Goal: Task Accomplishment & Management: Use online tool/utility

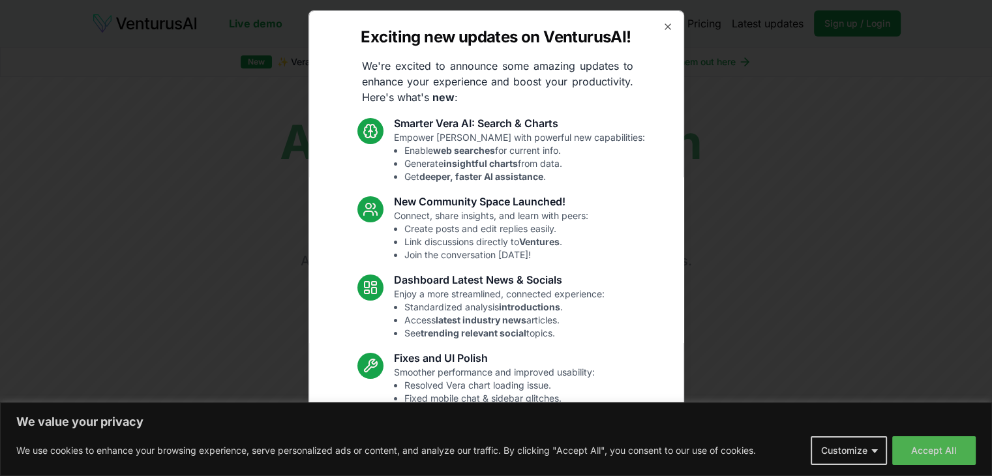
click at [657, 33] on div "Exciting new updates on VenturusAI! We're excited to announce some amazing upda…" at bounding box center [497, 237] width 376 height 455
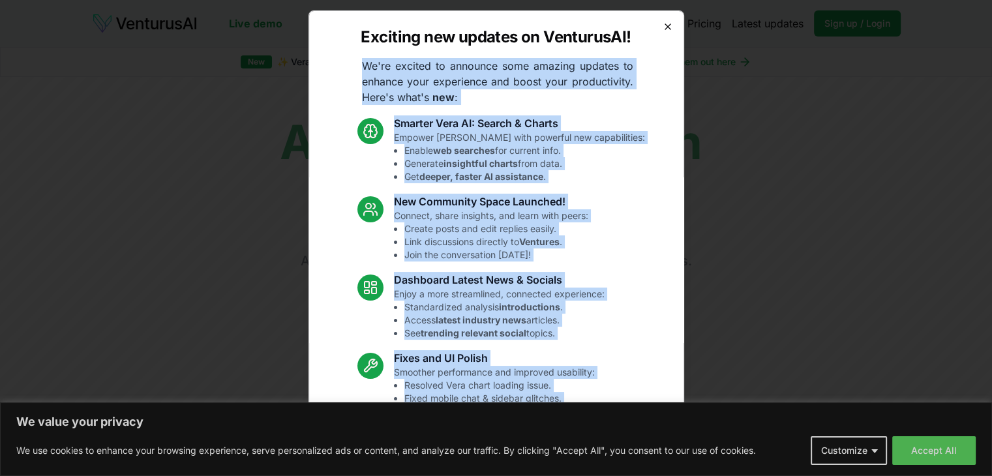
click at [658, 26] on div "Exciting new updates on VenturusAI! We're excited to announce some amazing upda…" at bounding box center [497, 237] width 376 height 455
click at [665, 26] on icon "button" at bounding box center [667, 26] width 5 height 5
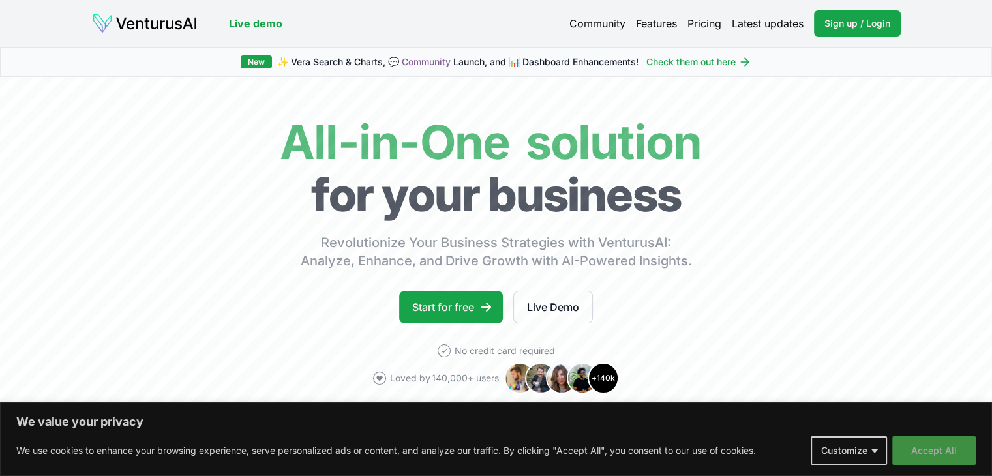
click at [960, 452] on button "Accept All" at bounding box center [933, 450] width 83 height 29
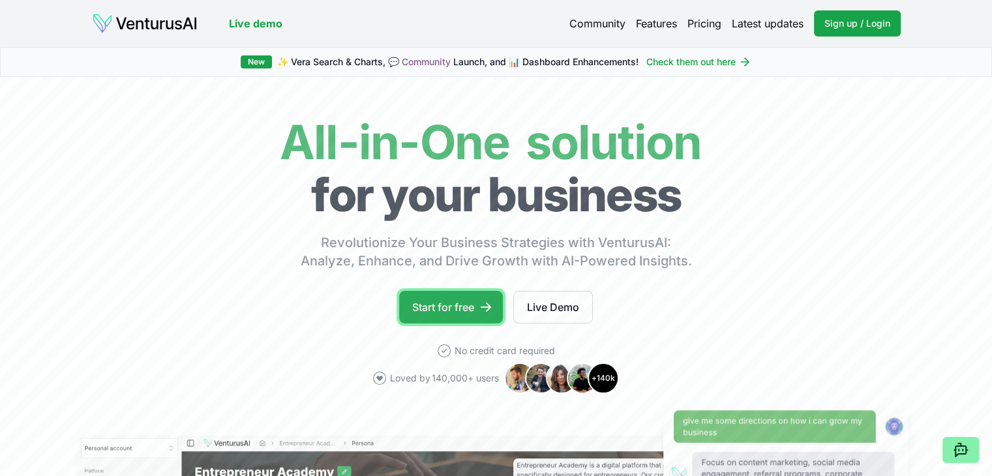
click at [433, 304] on link "Start for free" at bounding box center [451, 307] width 104 height 33
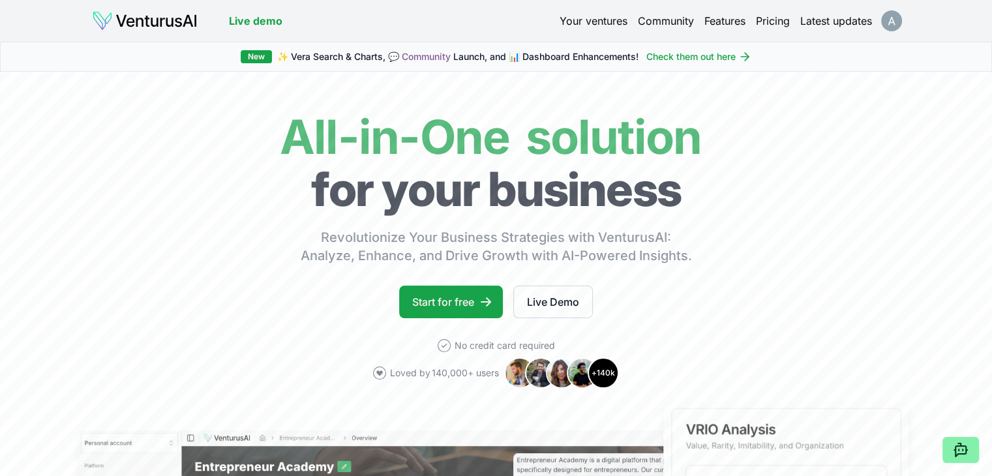
click at [897, 27] on html "We value your privacy We use cookies to enhance your browsing experience, serve…" at bounding box center [496, 238] width 992 height 476
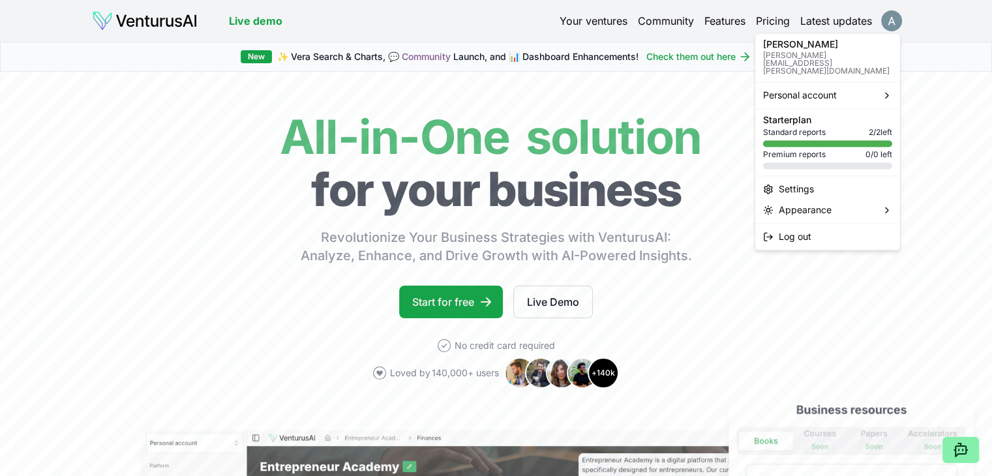
click at [944, 163] on html "We value your privacy We use cookies to enhance your browsing experience, serve…" at bounding box center [496, 238] width 992 height 476
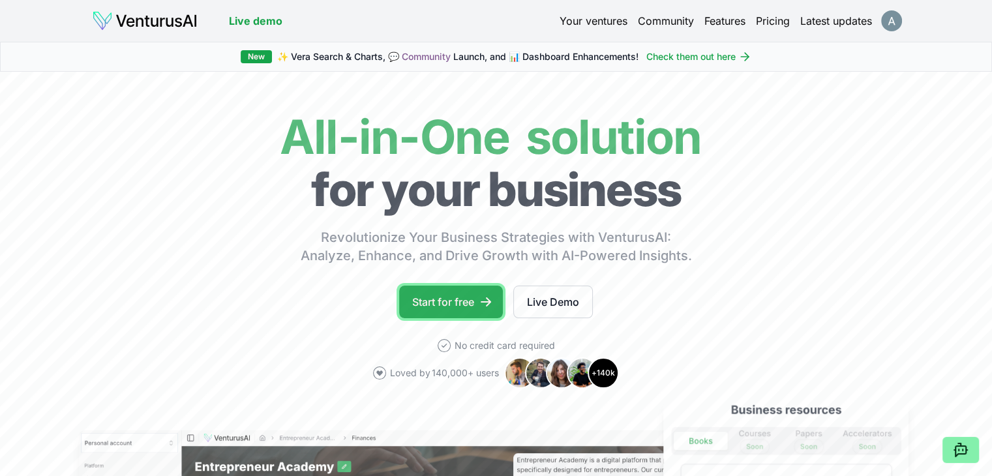
click at [468, 291] on link "Start for free" at bounding box center [451, 302] width 104 height 33
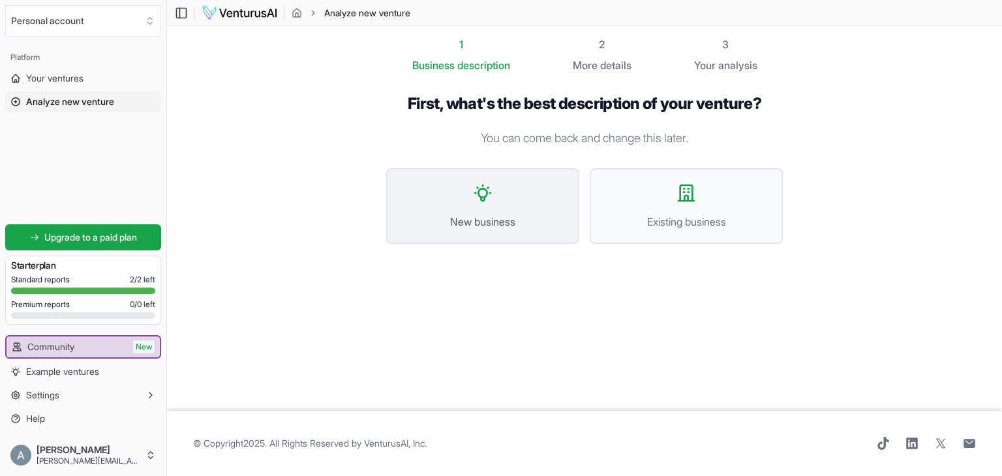
click at [489, 215] on span "New business" at bounding box center [483, 222] width 164 height 16
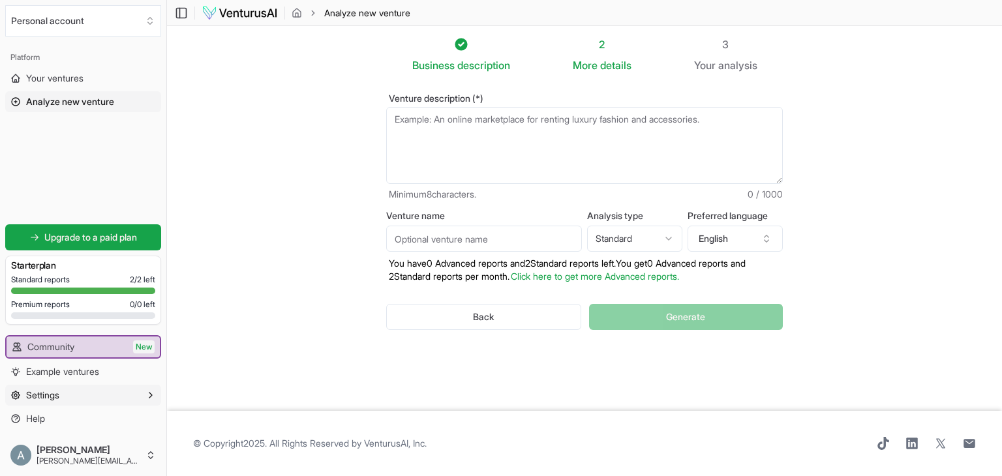
click at [84, 397] on button "Settings" at bounding box center [83, 395] width 156 height 21
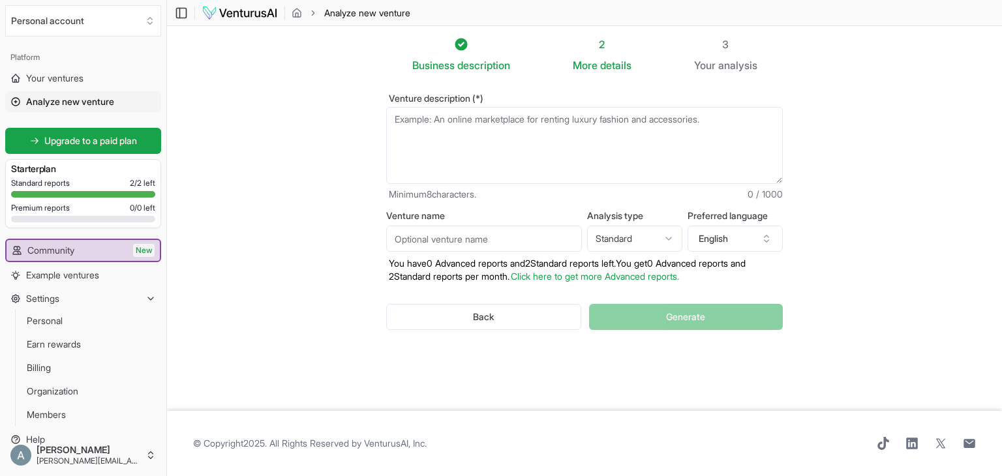
click at [504, 157] on textarea "Venture description (*)" at bounding box center [584, 145] width 397 height 77
paste textarea "Somos una agencia de marketing y agencia creativa llamada [PERSON_NAME], somos …"
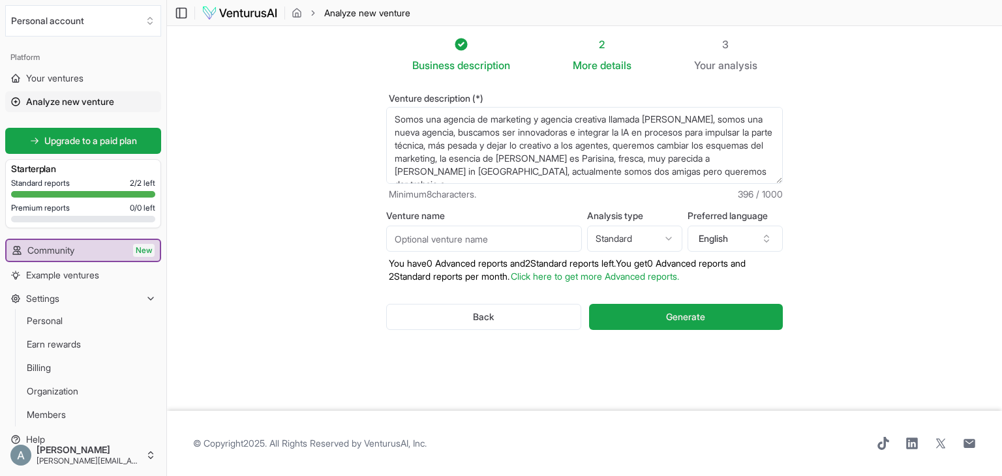
click at [677, 169] on textarea "Somos una agencia de marketing y agencia creativa llamada [PERSON_NAME], somos …" at bounding box center [584, 145] width 397 height 77
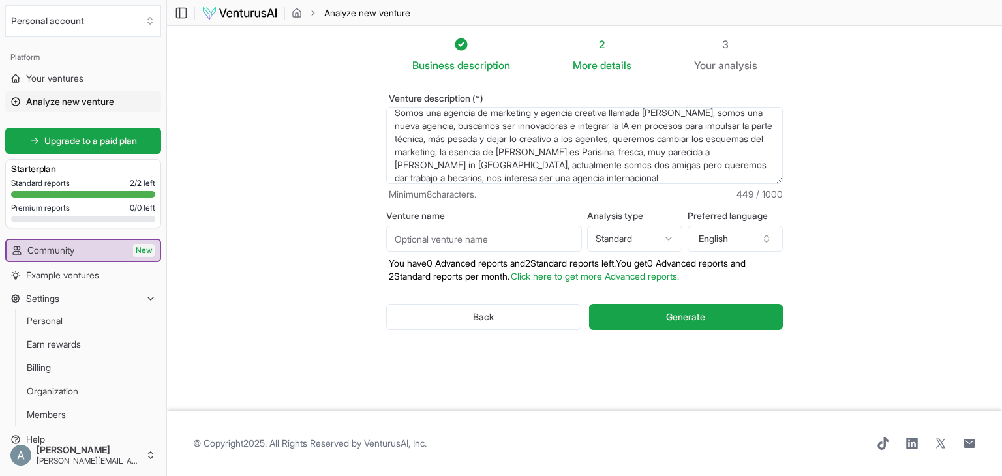
type textarea "Somos una agencia de marketing y agencia creativa llamada [PERSON_NAME], somos …"
click at [545, 243] on input "Venture name" at bounding box center [484, 239] width 196 height 26
type input "M"
click at [751, 246] on button "English" at bounding box center [735, 239] width 95 height 26
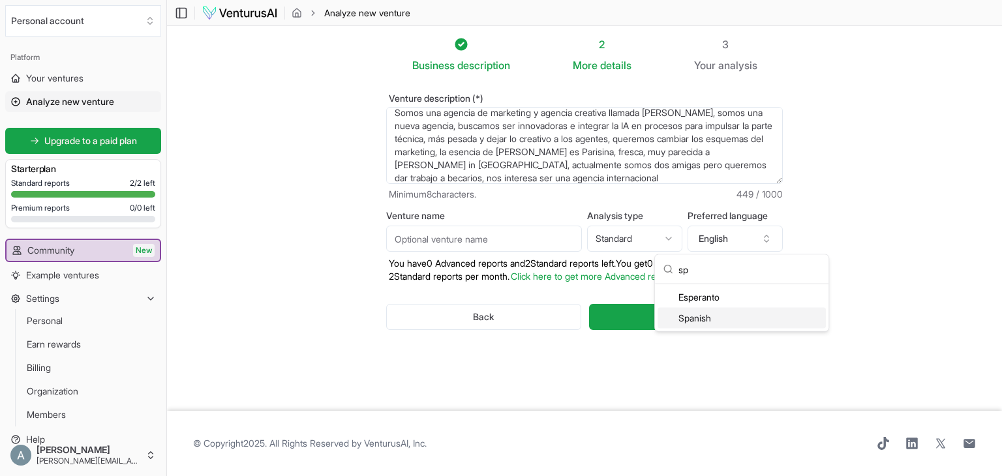
type input "sp"
click at [725, 316] on div "Spanish" at bounding box center [742, 318] width 168 height 21
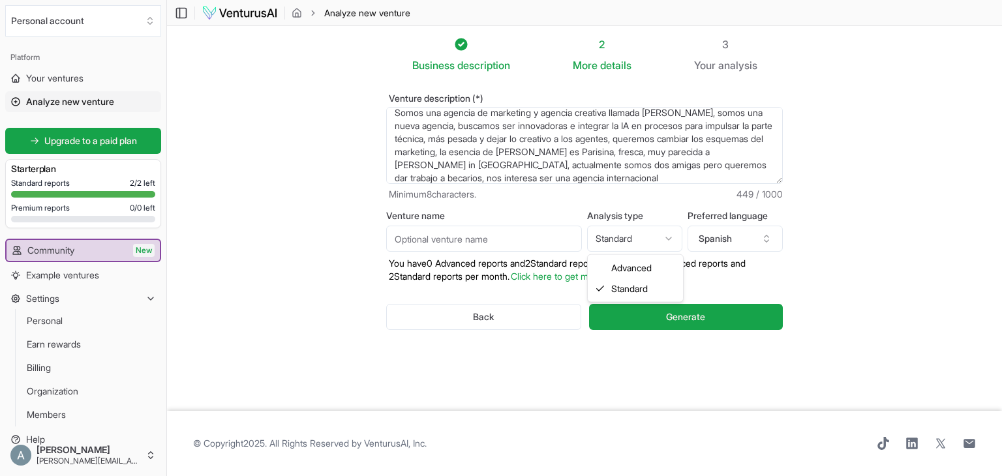
click at [625, 239] on html "We value your privacy We use cookies to enhance your browsing experience, serve…" at bounding box center [501, 238] width 1002 height 476
click at [519, 238] on input "Venture name" at bounding box center [484, 239] width 196 height 26
drag, startPoint x: 446, startPoint y: 215, endPoint x: 389, endPoint y: 216, distance: 56.8
click at [389, 216] on label "Venture name" at bounding box center [484, 215] width 196 height 9
copy label "enture name"
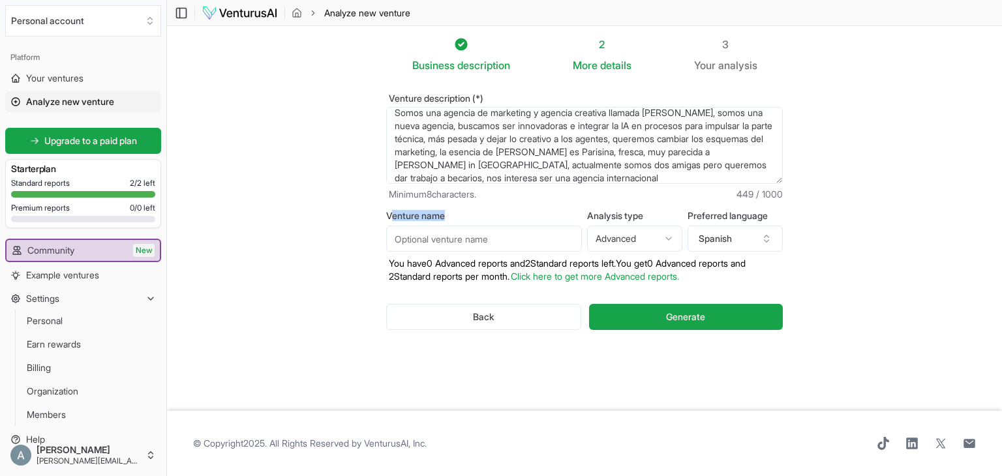
click at [654, 241] on html "We value your privacy We use cookies to enhance your browsing experience, serve…" at bounding box center [501, 238] width 1002 height 476
select select "standard"
click at [491, 232] on input "Venture name" at bounding box center [484, 239] width 196 height 26
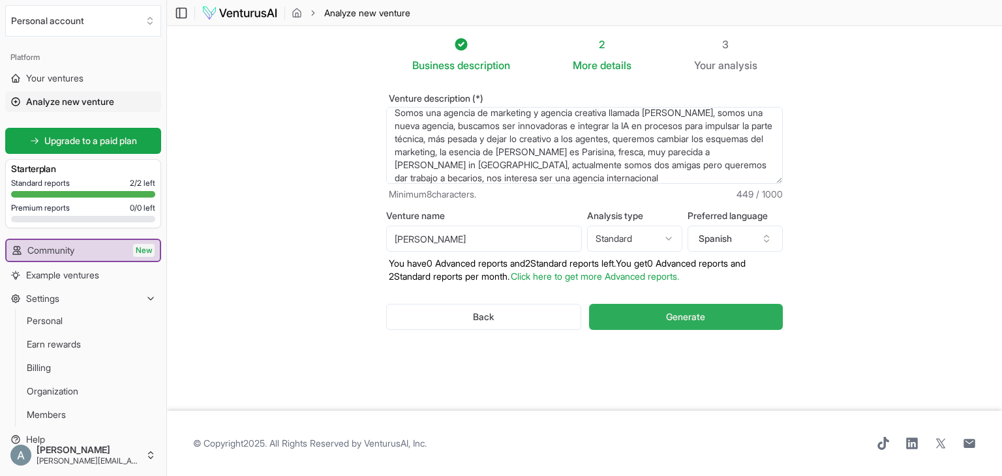
type input "[PERSON_NAME]"
click at [633, 314] on button "Generate" at bounding box center [686, 317] width 194 height 26
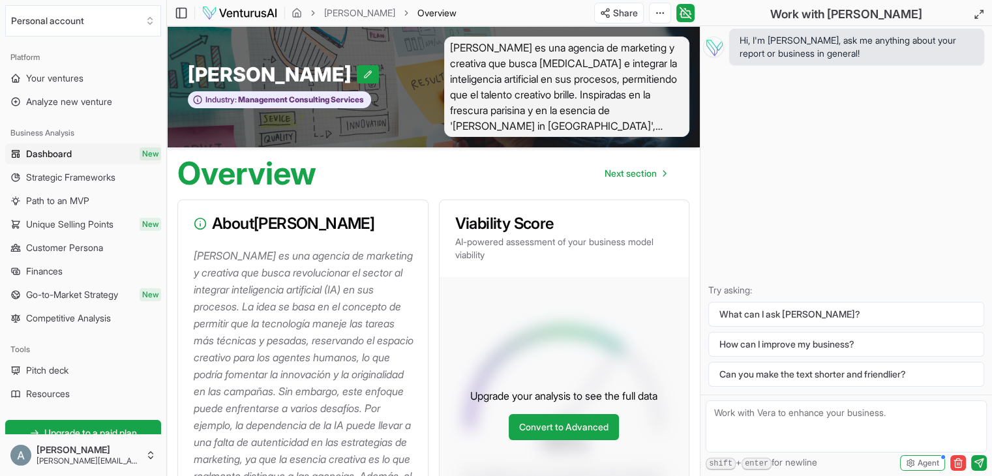
click at [601, 282] on div "Upgrade your analysis to see the full data Convert to Advanced" at bounding box center [565, 414] width 250 height 274
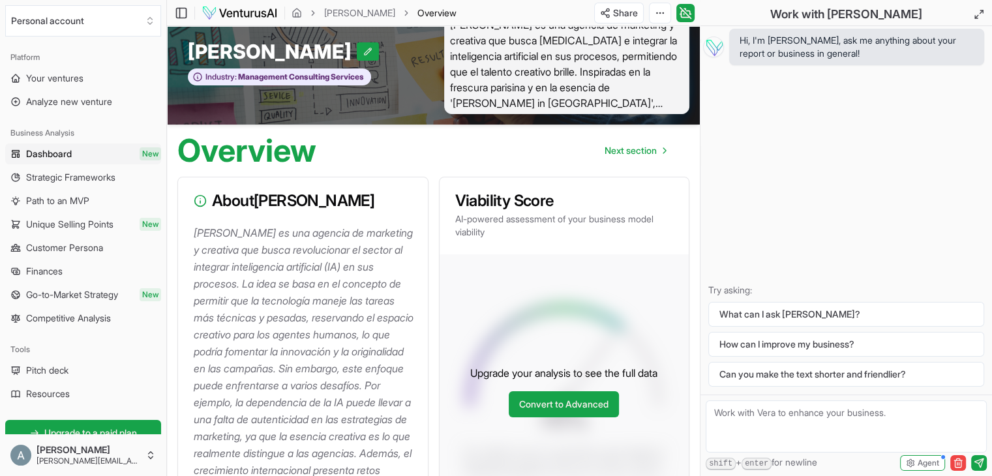
scroll to position [29, 0]
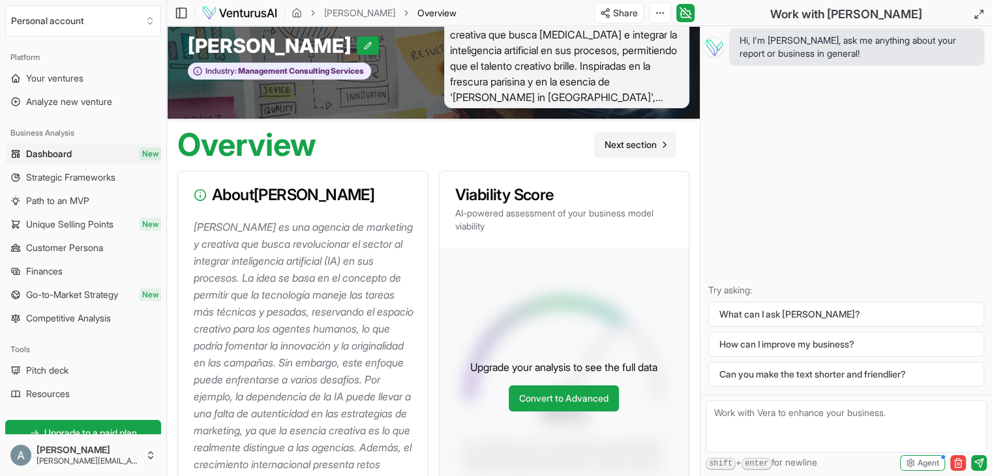
click at [654, 143] on span "Next section" at bounding box center [631, 144] width 52 height 13
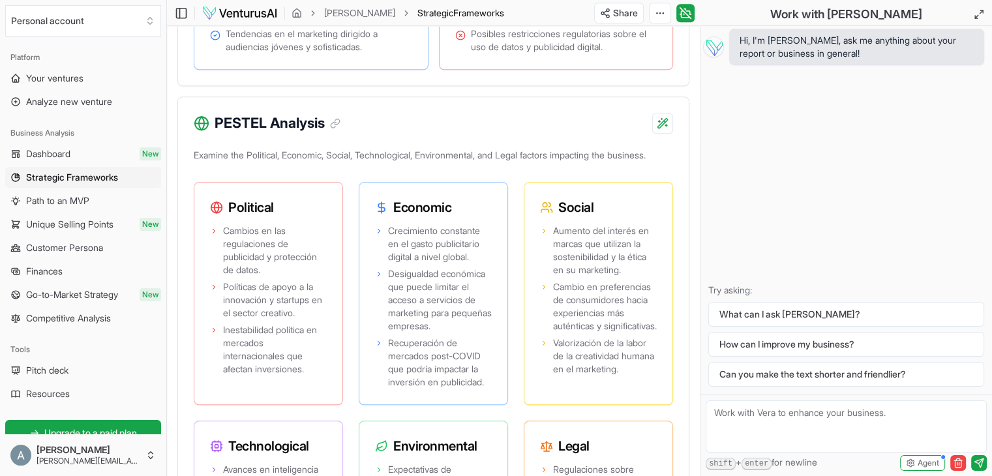
scroll to position [1301, 0]
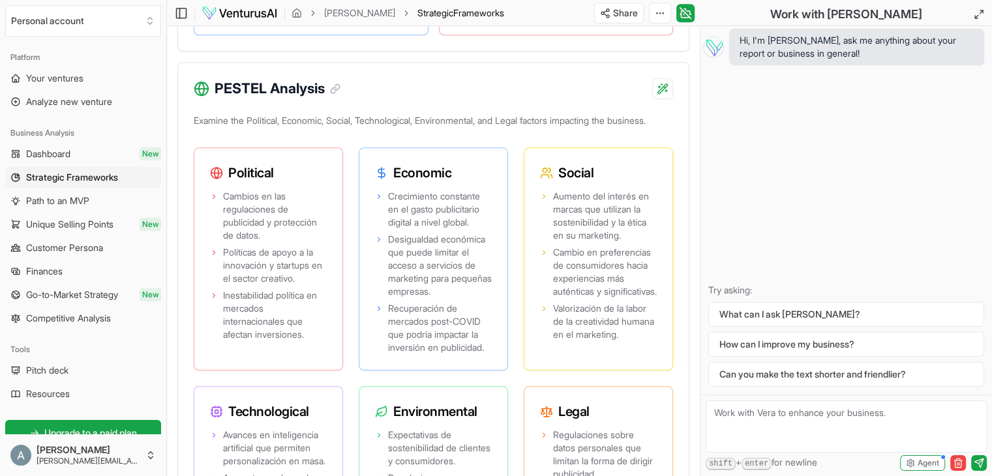
click at [767, 160] on div "Hi, I'm [PERSON_NAME], ask me anything about your report or business in general…" at bounding box center [847, 210] width 292 height 369
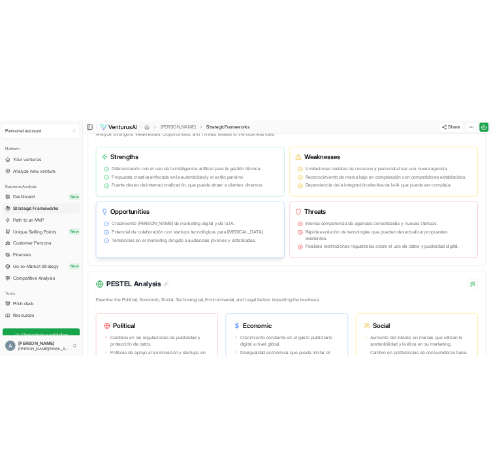
scroll to position [1278, 0]
